Goal: Navigation & Orientation: Find specific page/section

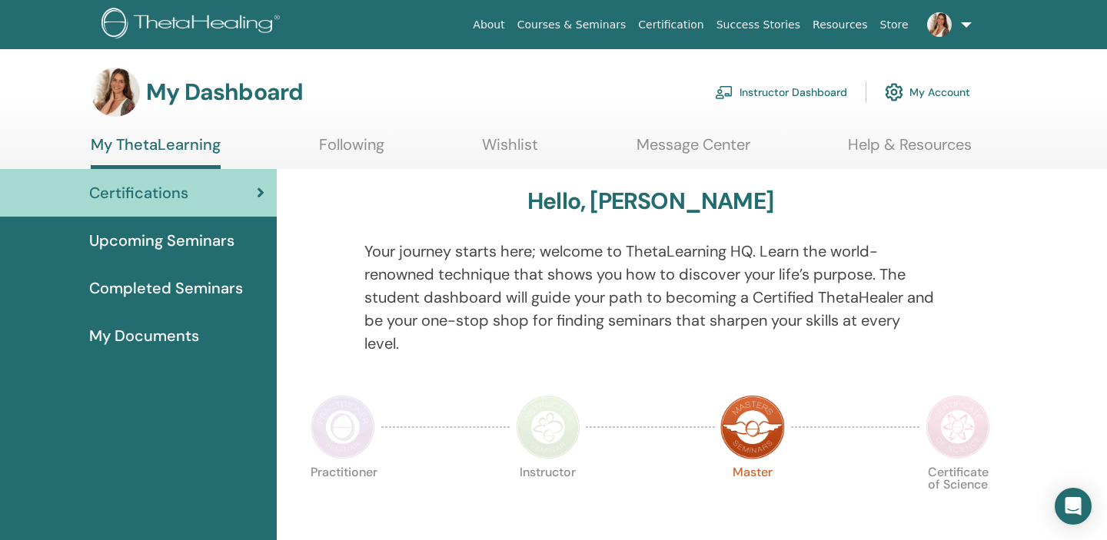
click at [791, 93] on link "Instructor Dashboard" at bounding box center [781, 92] width 132 height 34
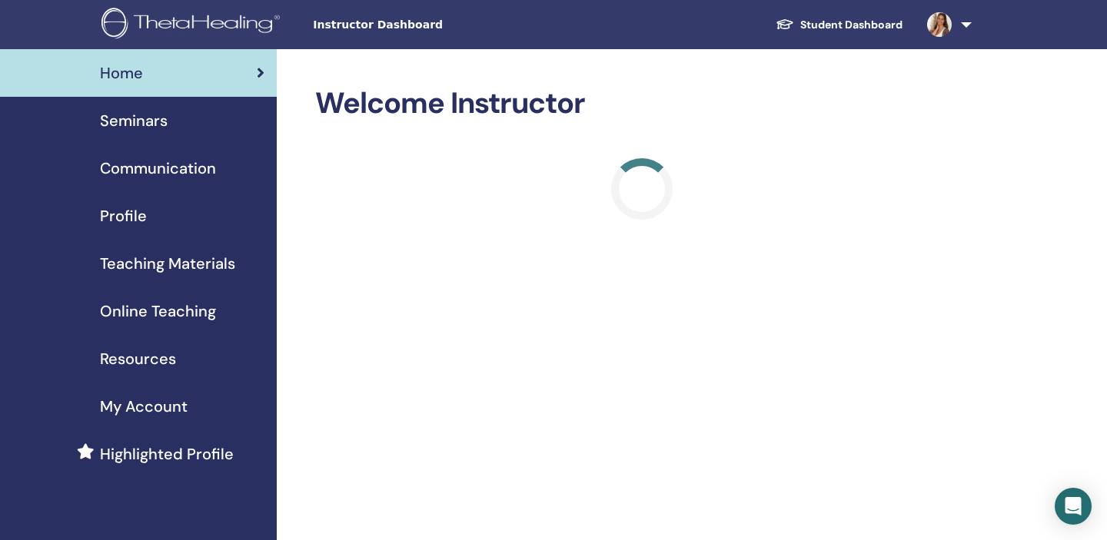
click at [187, 125] on div "Seminars" at bounding box center [138, 120] width 252 height 23
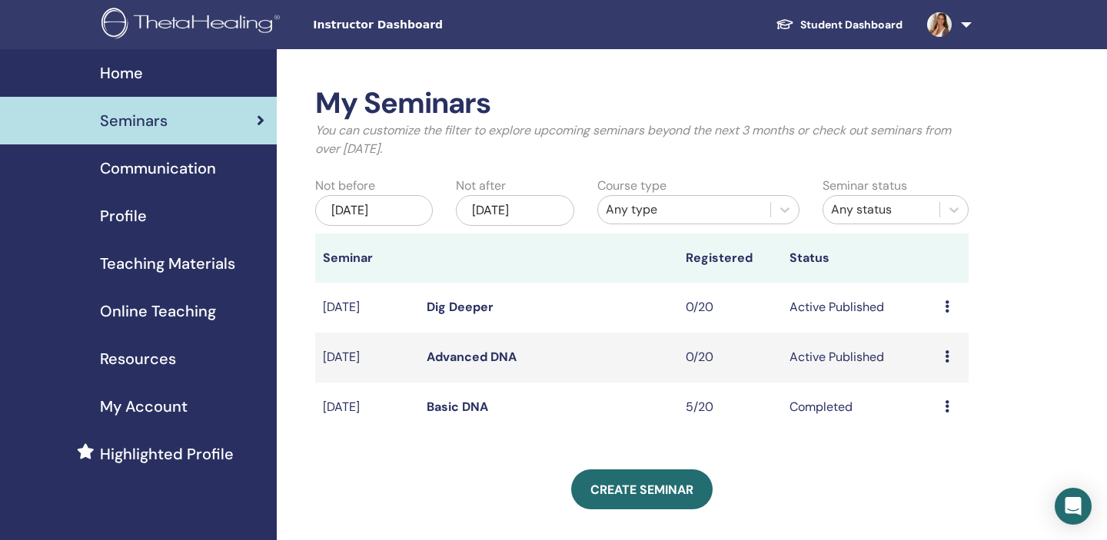
click at [466, 307] on link "Dig Deeper" at bounding box center [460, 307] width 67 height 16
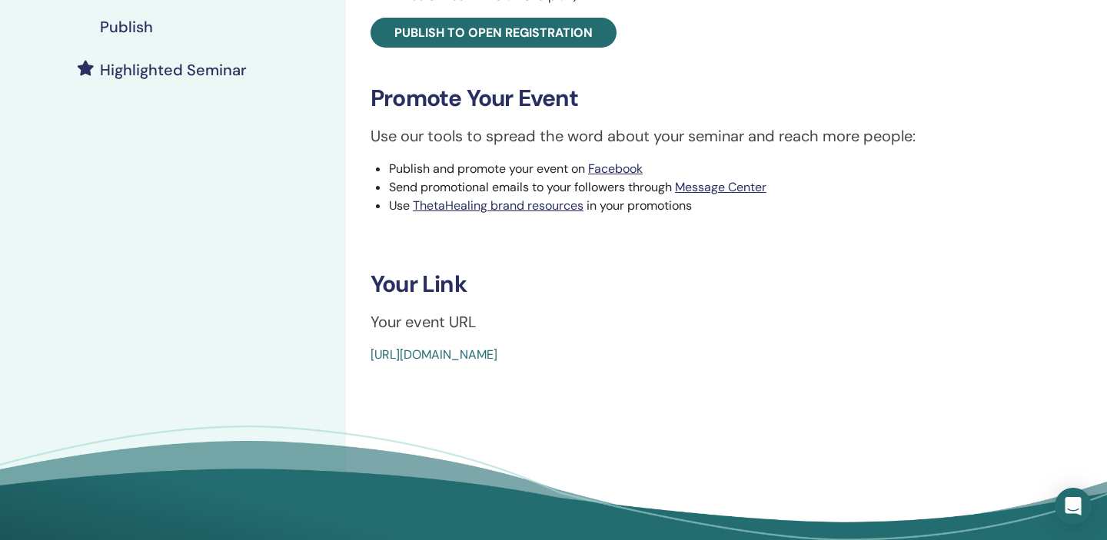
scroll to position [437, 0]
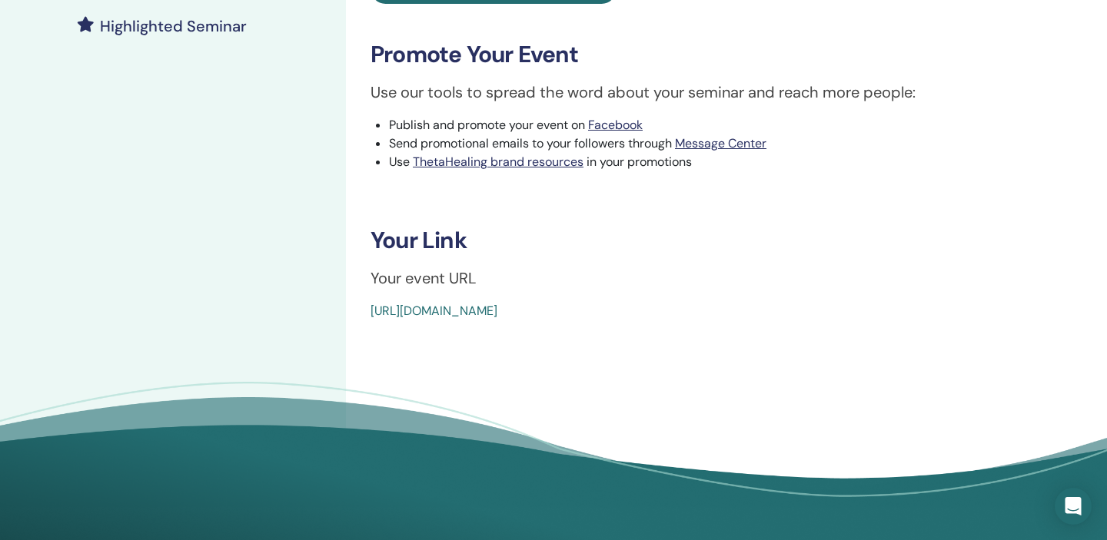
drag, startPoint x: 718, startPoint y: 310, endPoint x: 372, endPoint y: 318, distance: 346.0
click at [372, 318] on div "[URL][DOMAIN_NAME]" at bounding box center [657, 311] width 574 height 18
click at [447, 315] on link "[URL][DOMAIN_NAME]" at bounding box center [433, 311] width 127 height 16
